Goal: Check status: Check status

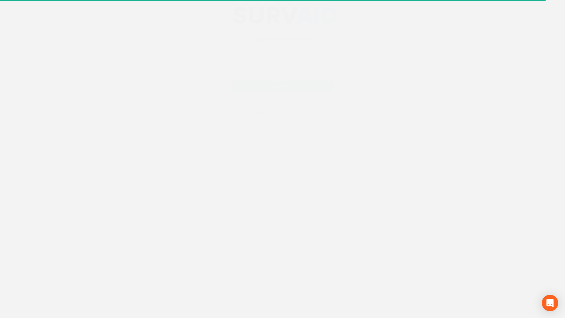
click at [301, 61] on input "email" at bounding box center [283, 60] width 102 height 12
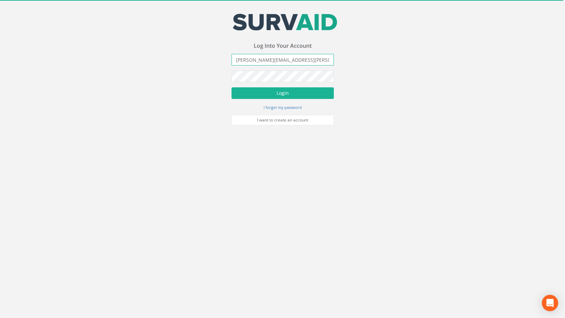
type input "[PERSON_NAME][EMAIL_ADDRESS][PERSON_NAME][DOMAIN_NAME]"
click at [232, 87] on button "Login" at bounding box center [283, 93] width 102 height 12
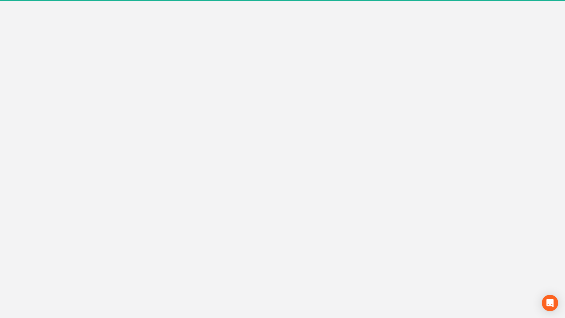
scroll to position [3435, 0]
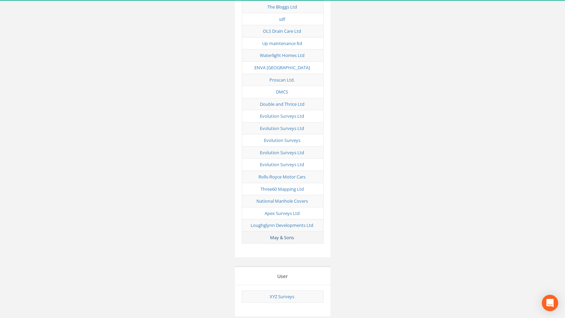
click at [285, 234] on link "May & Sons" at bounding box center [282, 237] width 24 height 6
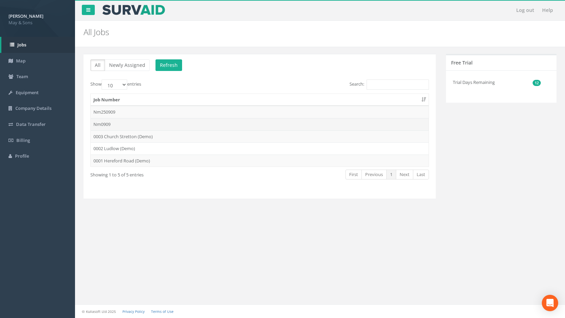
click at [125, 125] on td "Nm0909" at bounding box center [260, 124] width 338 height 12
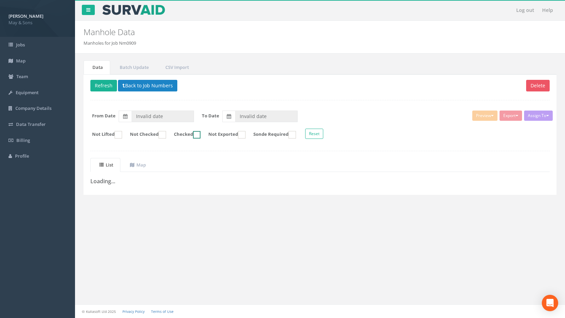
type input "[DATE]"
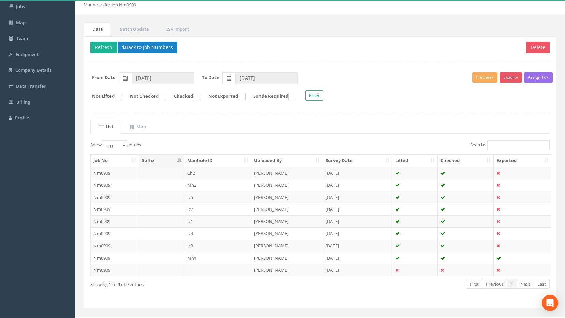
scroll to position [51, 0]
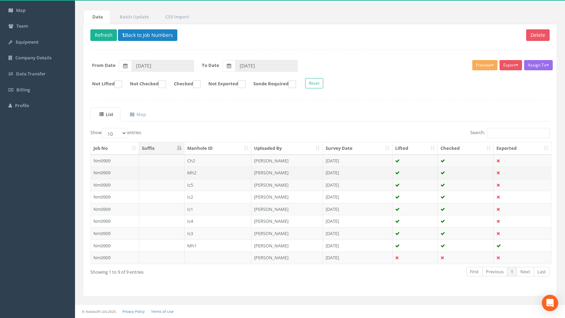
click at [231, 175] on td "Mh2" at bounding box center [218, 173] width 67 height 12
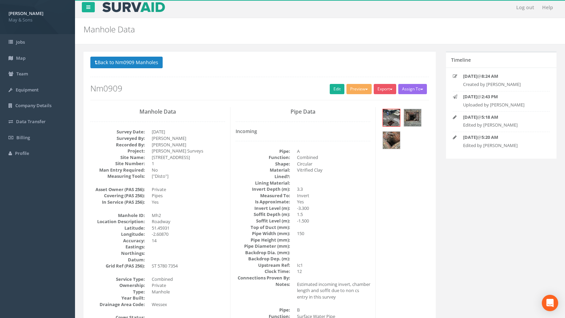
scroll to position [0, 0]
